Goal: Check status: Check status

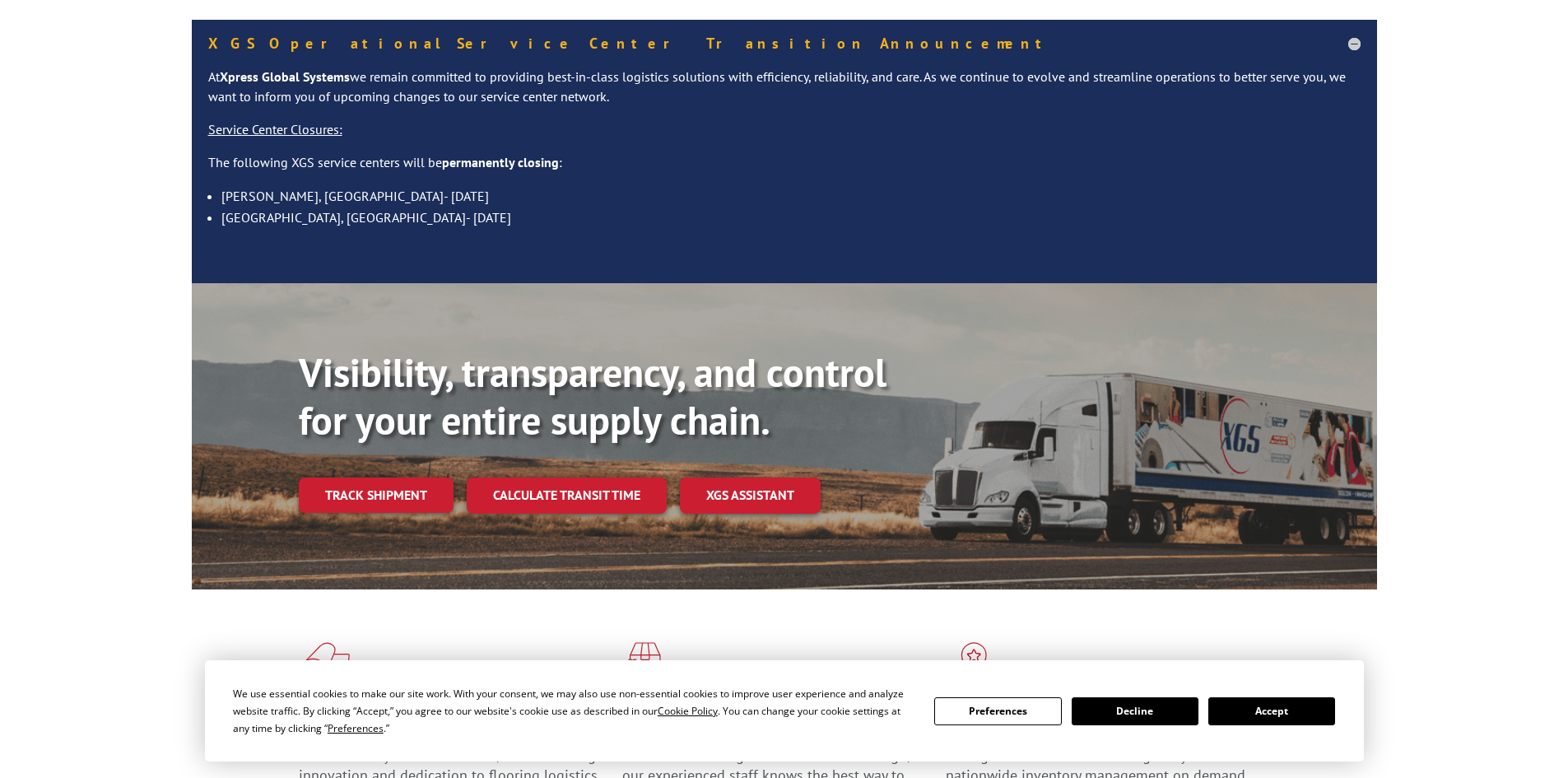
scroll to position [164, 0]
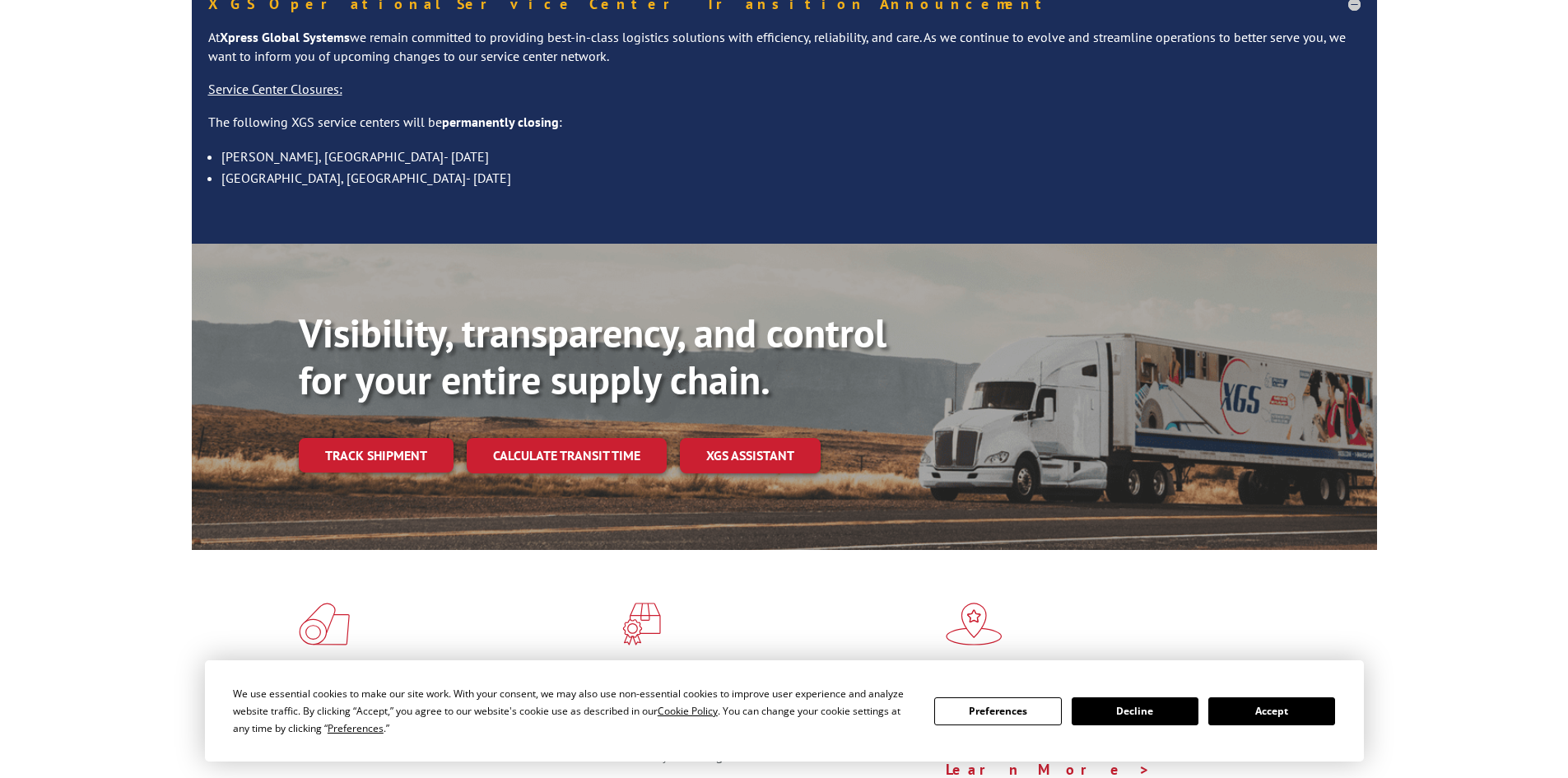
drag, startPoint x: 406, startPoint y: 467, endPoint x: 401, endPoint y: 451, distance: 16.8
click at [406, 466] on div "Visibility, transparency, and control for your entire supply chain. Track shipm…" at bounding box center [838, 425] width 1078 height 230
click at [392, 438] on link "Track shipment" at bounding box center [376, 455] width 155 height 35
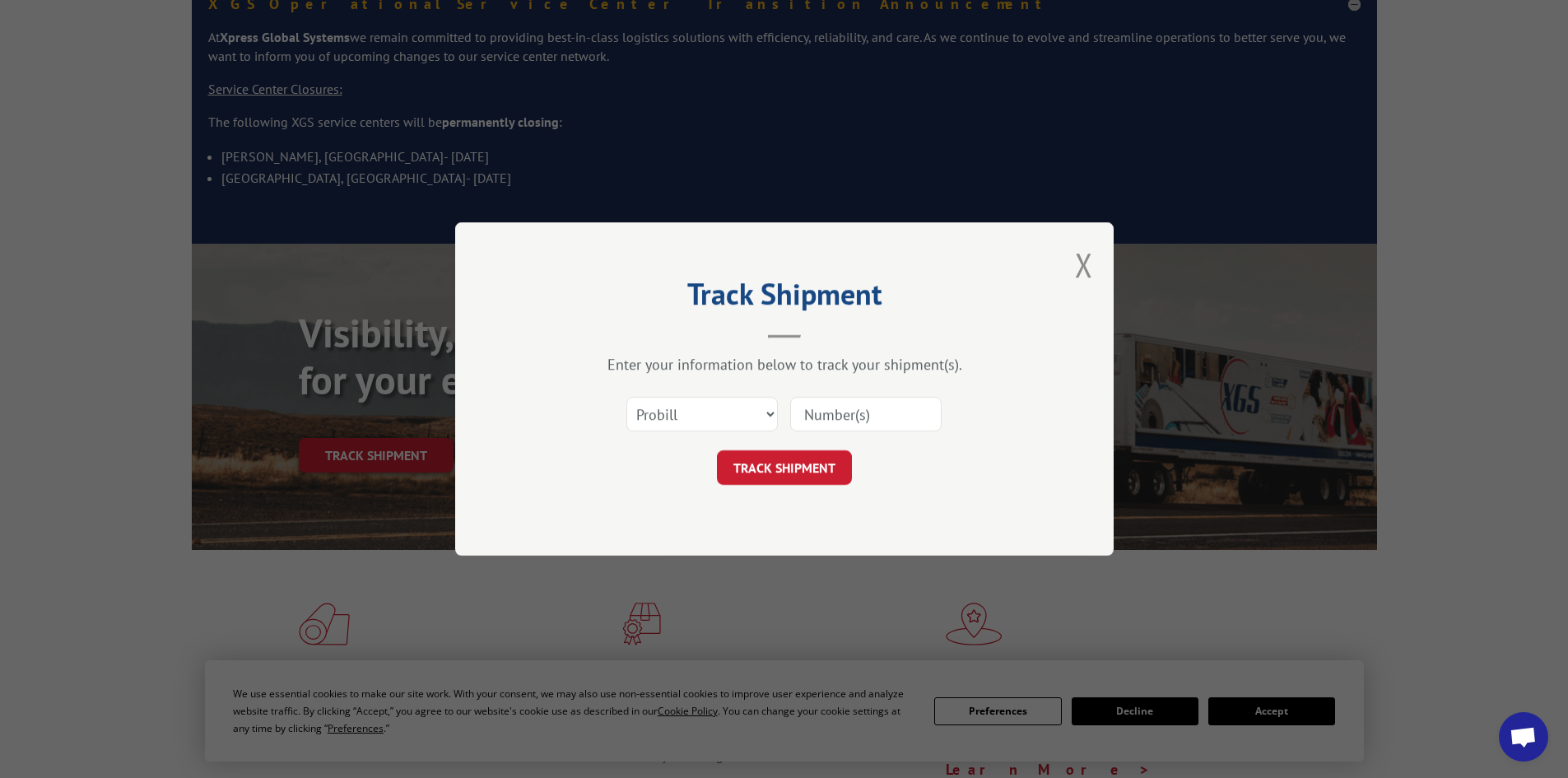
paste input "440961"
type input "440961"
click at [790, 469] on button "TRACK SHIPMENT" at bounding box center [784, 468] width 135 height 35
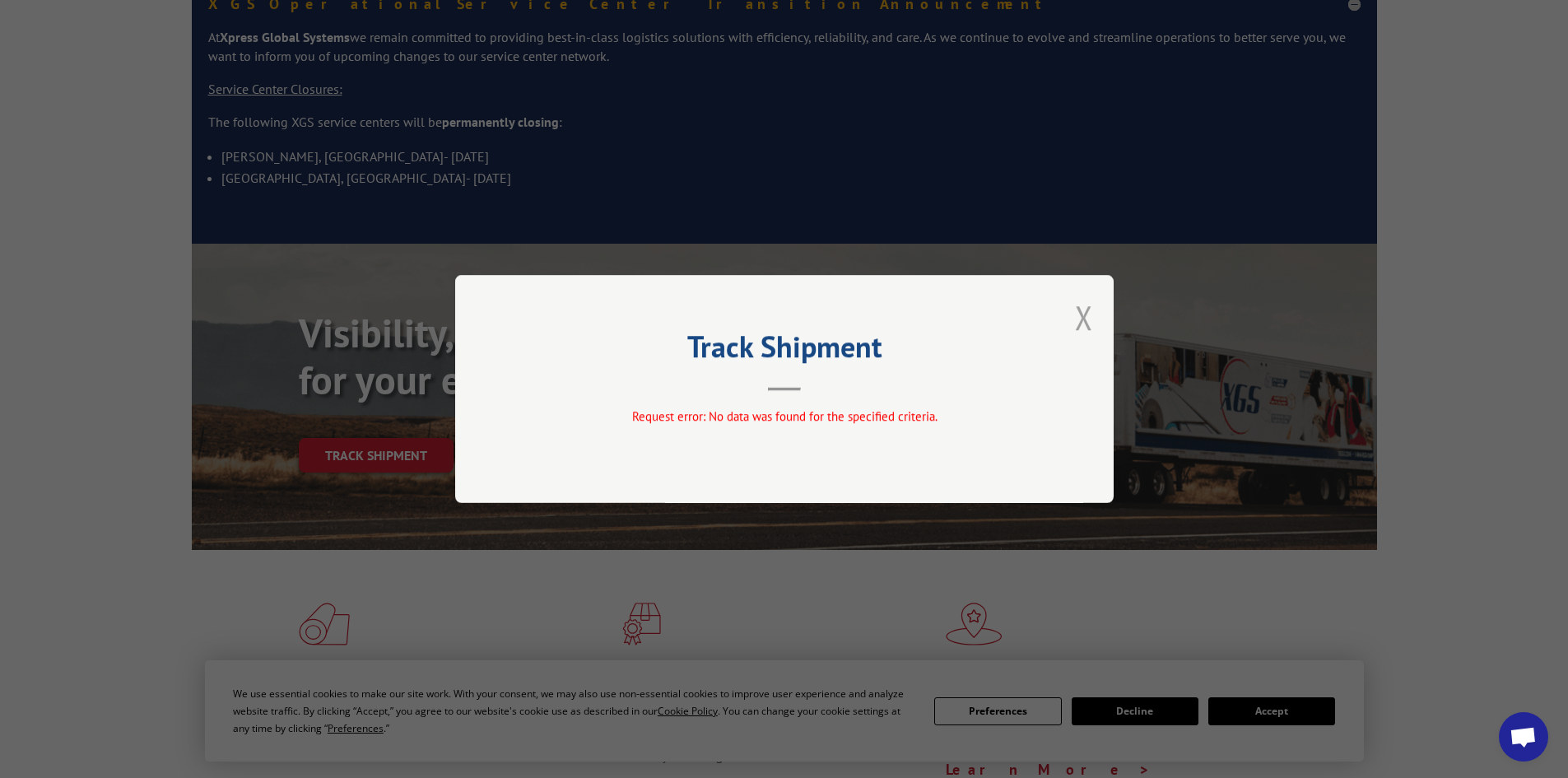
click at [1077, 321] on button "Close modal" at bounding box center [1084, 318] width 18 height 43
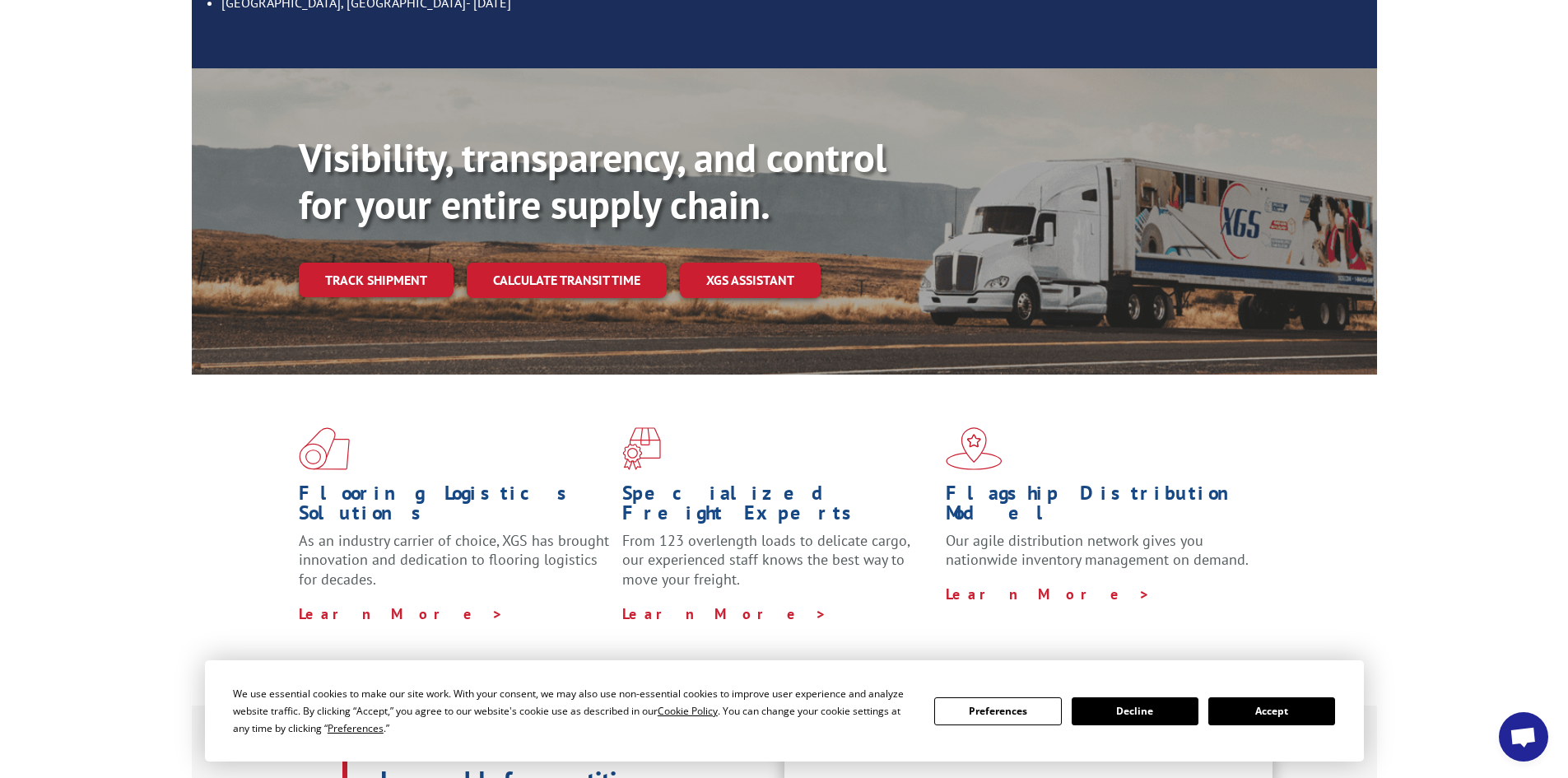
scroll to position [412, 0]
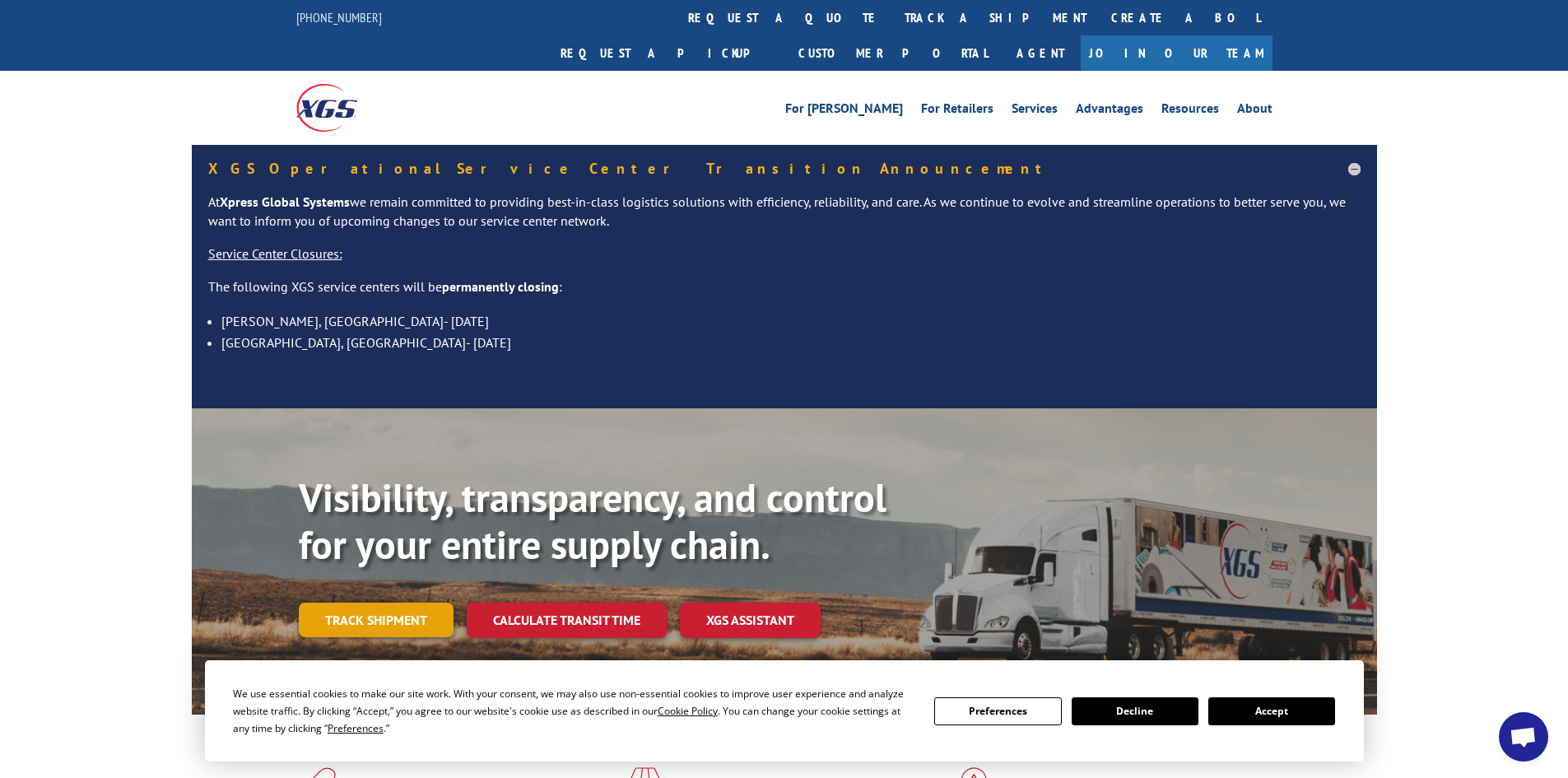
click at [386, 603] on link "Track shipment" at bounding box center [376, 620] width 155 height 35
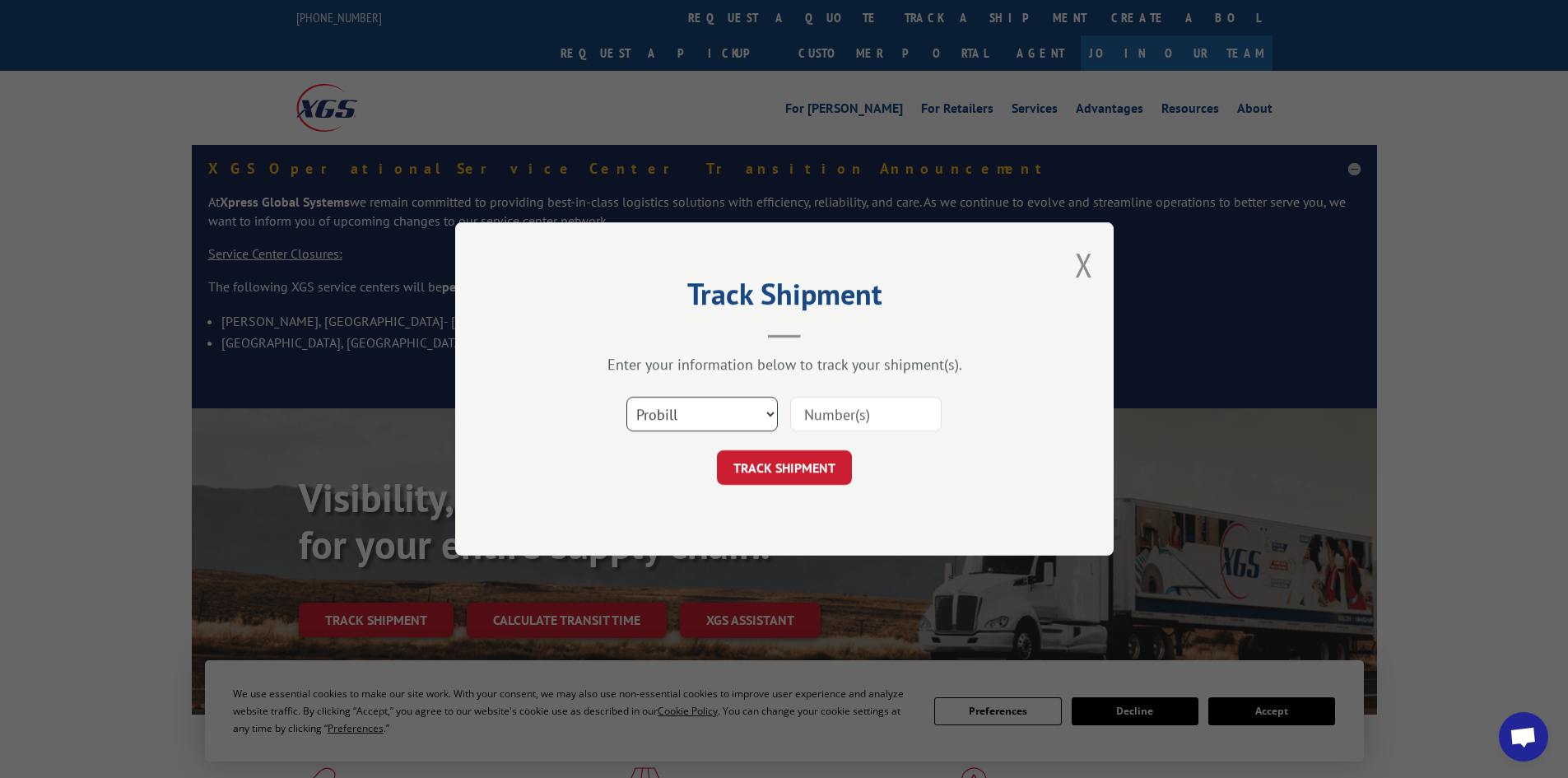
click at [715, 415] on select "Select category... Probill BOL PO" at bounding box center [701, 415] width 151 height 35
select select "bol"
click at [626, 397] on select "Select category... Probill BOL PO" at bounding box center [701, 415] width 151 height 35
click at [842, 421] on input at bounding box center [866, 415] width 151 height 35
paste input "440961"
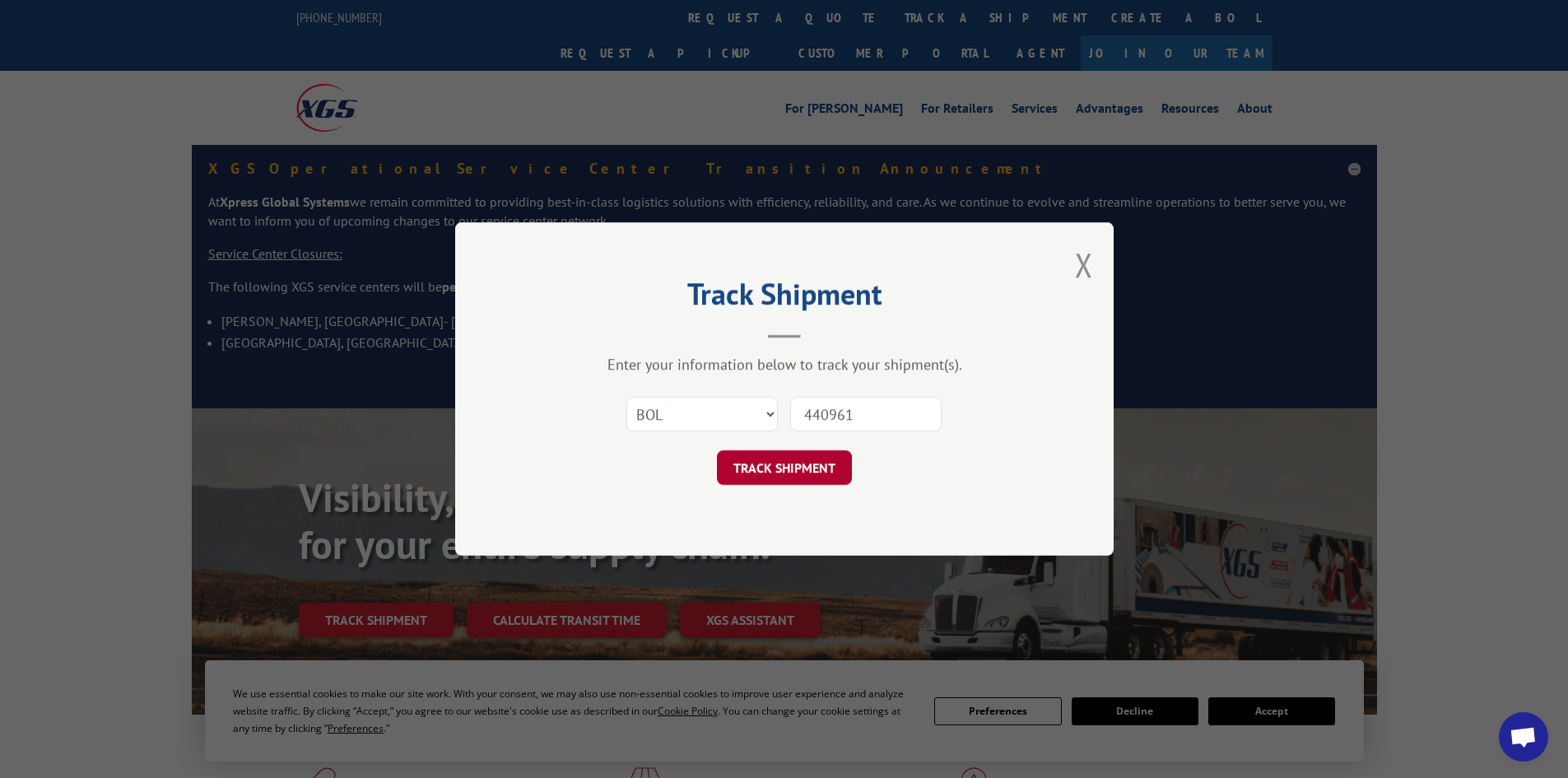
type input "440961"
click at [798, 485] on button "TRACK SHIPMENT" at bounding box center [784, 468] width 135 height 35
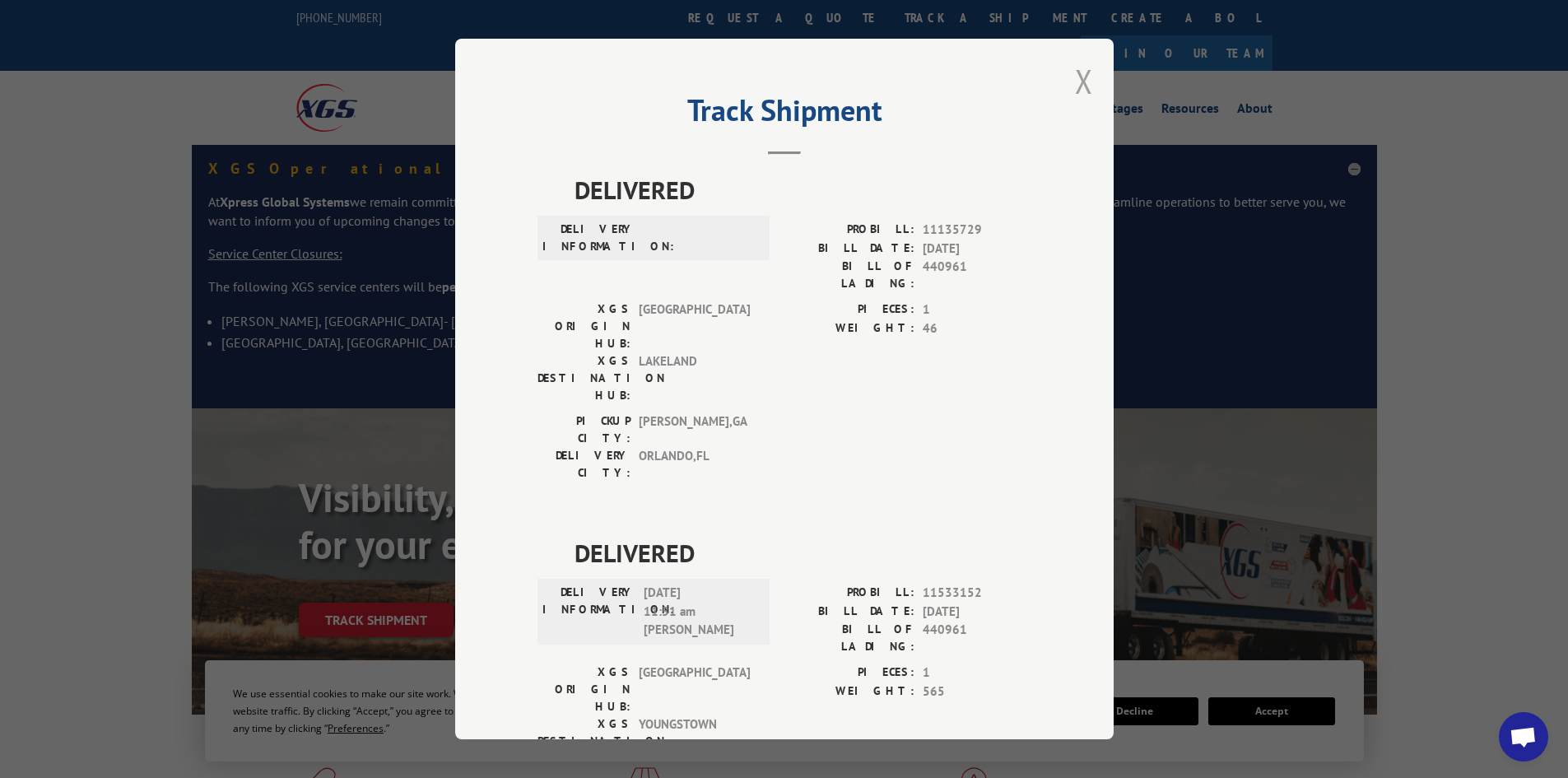
click at [1075, 80] on button "Close modal" at bounding box center [1084, 81] width 18 height 43
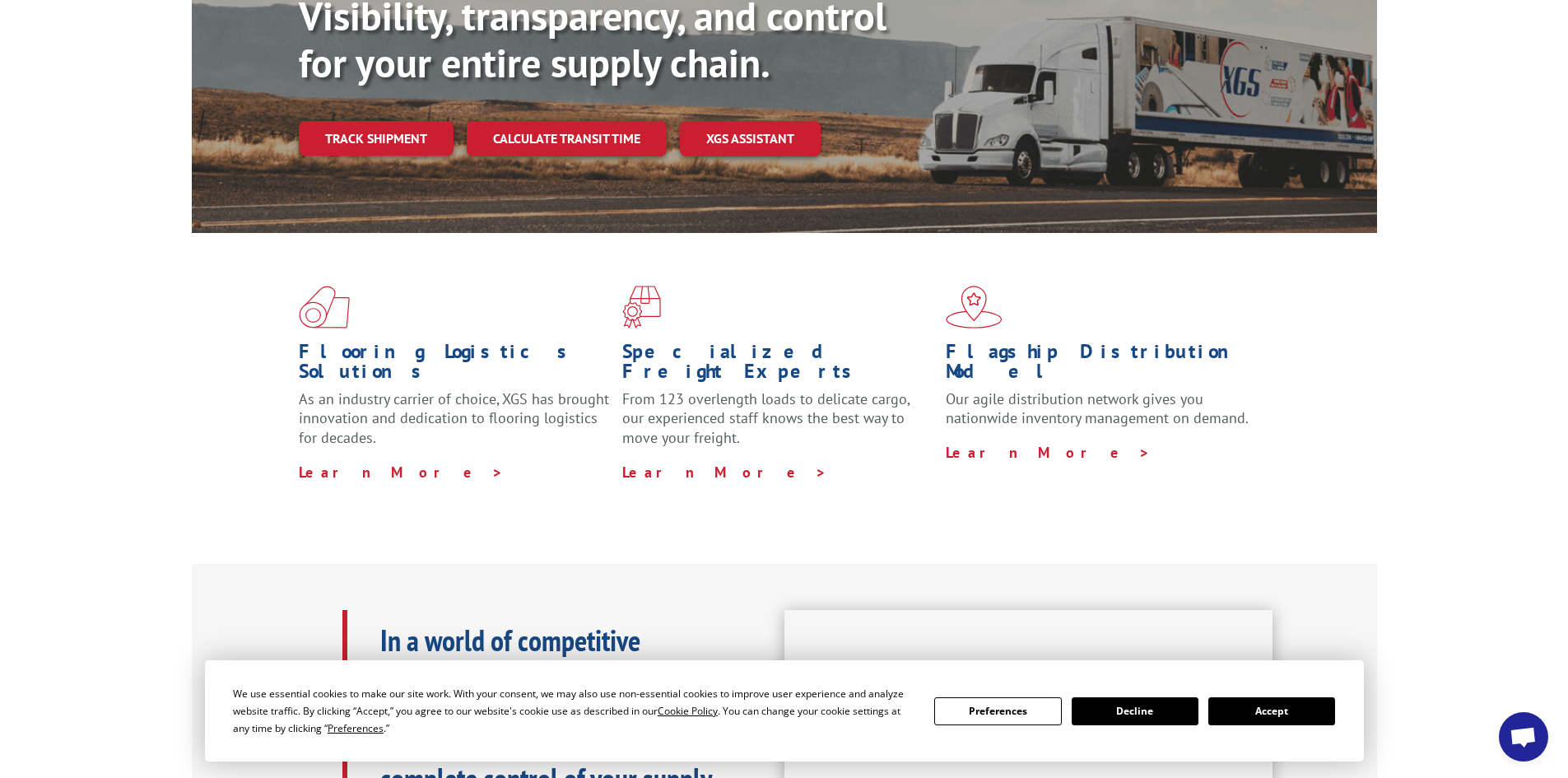
scroll to position [248, 0]
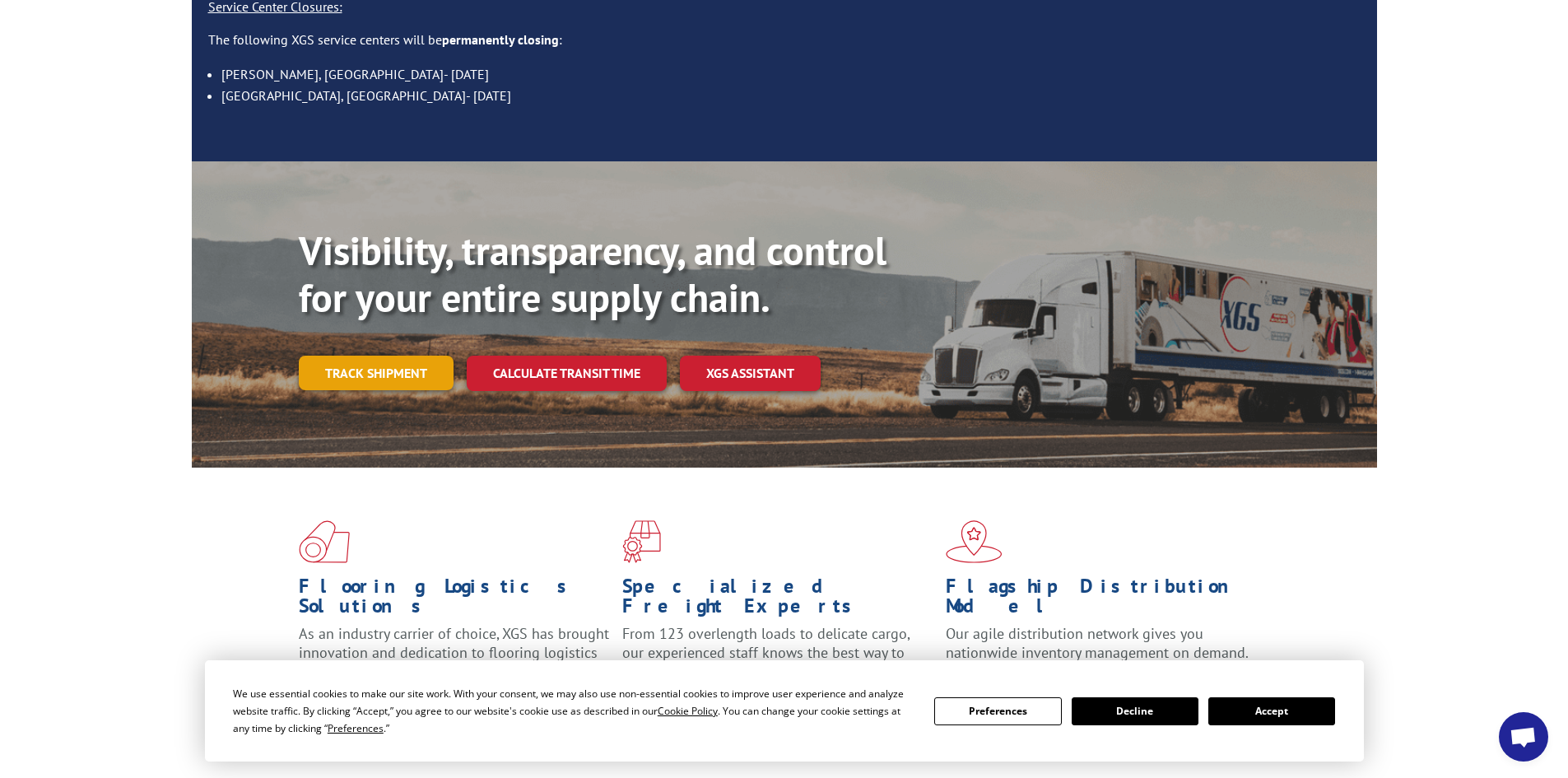
click at [368, 356] on link "Track shipment" at bounding box center [376, 373] width 155 height 35
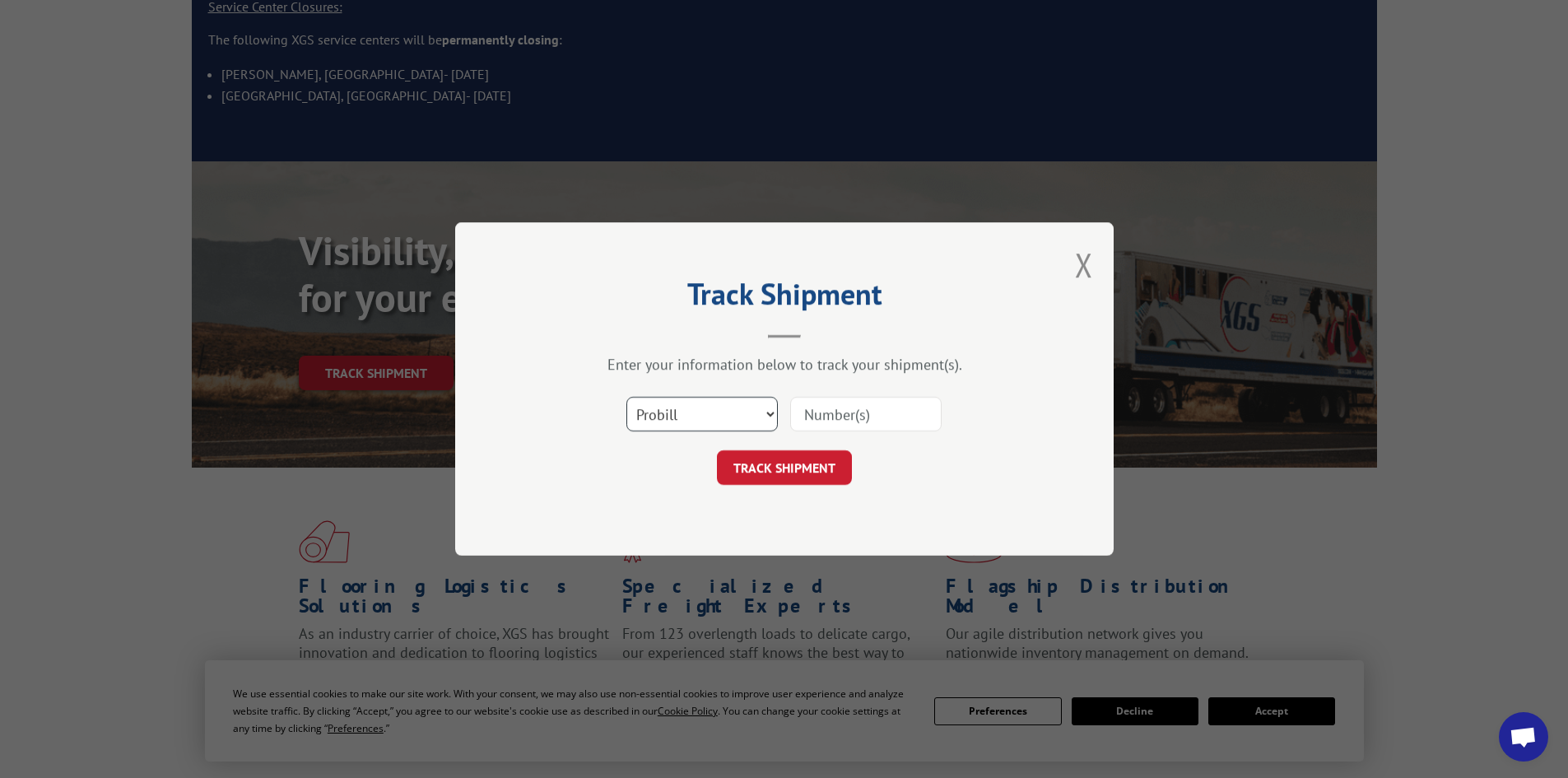
click at [724, 423] on select "Select category... Probill BOL PO" at bounding box center [701, 415] width 151 height 35
select select "po"
click at [626, 397] on select "Select category... Probill BOL PO" at bounding box center [701, 415] width 151 height 35
click at [834, 415] on input at bounding box center [866, 415] width 151 height 35
paste input "03508726"
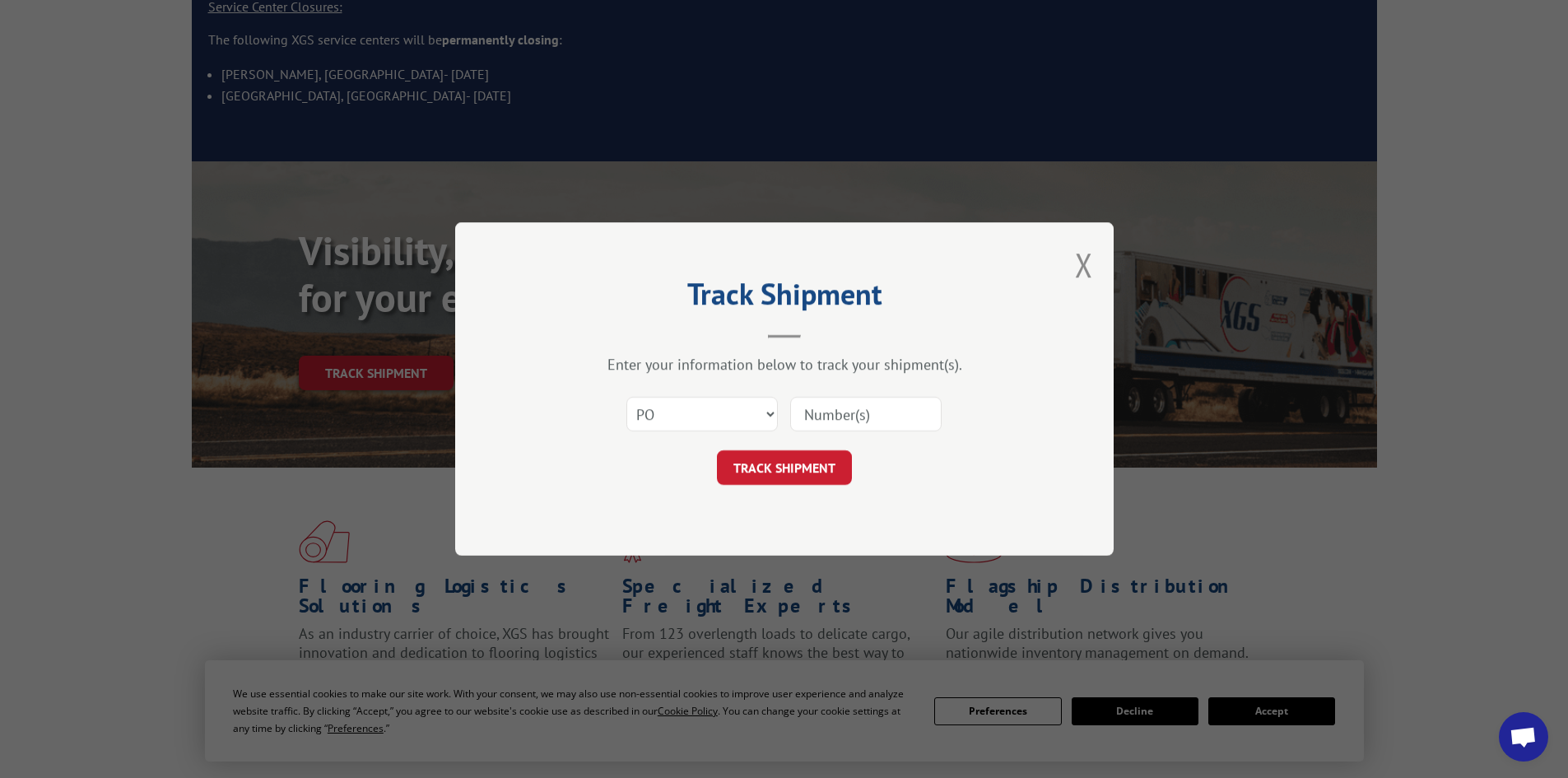
type input "03508726"
click button "TRACK SHIPMENT" at bounding box center [784, 468] width 135 height 35
